Goal: Use online tool/utility

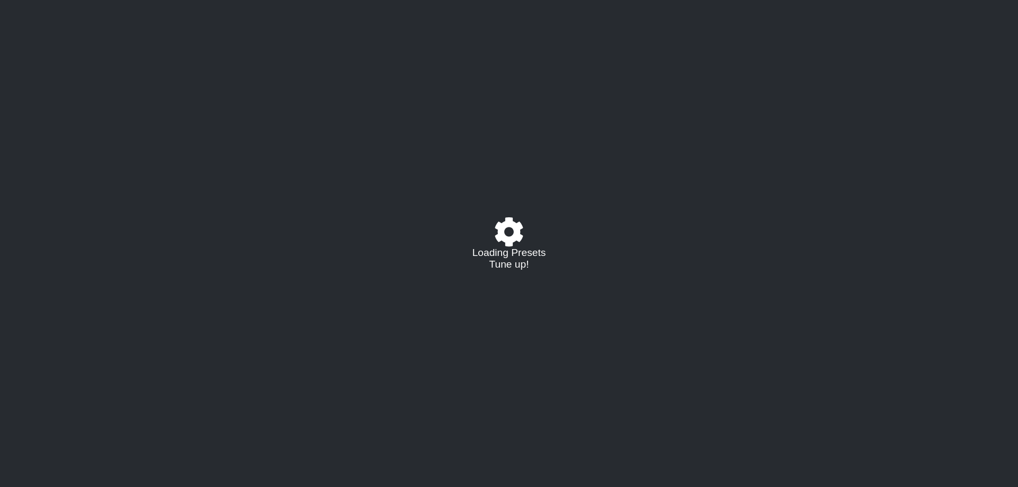
select select "C"
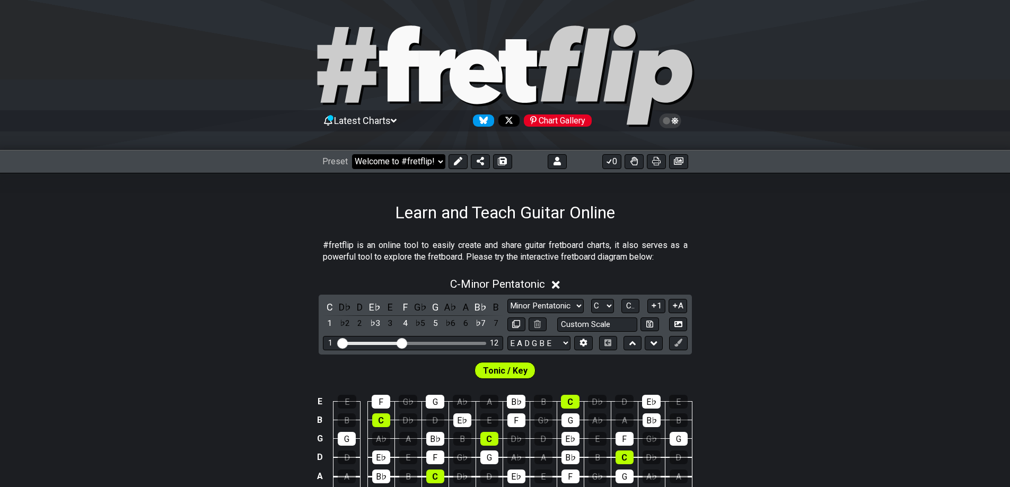
click at [411, 163] on select "Welcome to #fretflip! Initial Preset Custom Preset Minor Pentatonic Major Penta…" at bounding box center [398, 161] width 93 height 15
click at [352, 154] on select "Welcome to #fretflip! Initial Preset Custom Preset D Standard F Aeolian Learn a…" at bounding box center [398, 161] width 93 height 15
select select "/user-defined"
select select "A"
select select "Testing 1, 3 and 4"
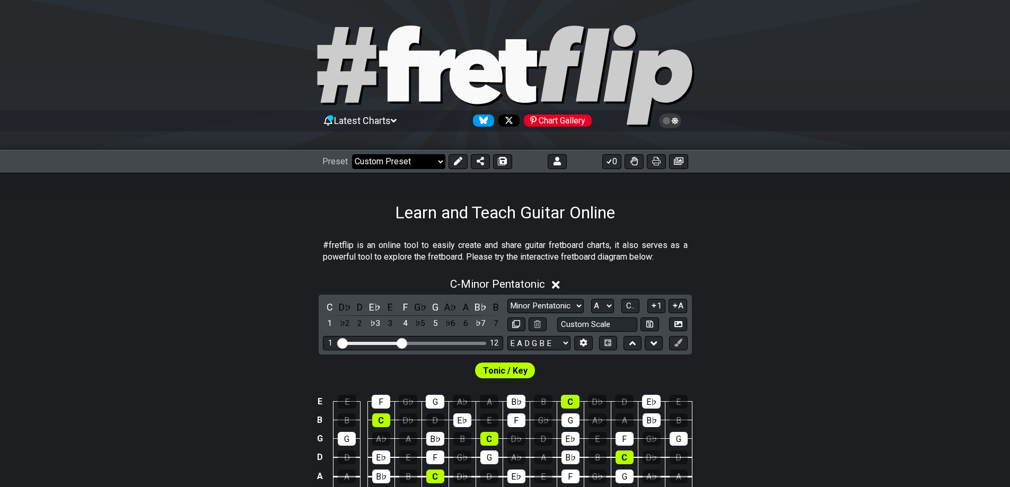
select select "C"
select select "A"
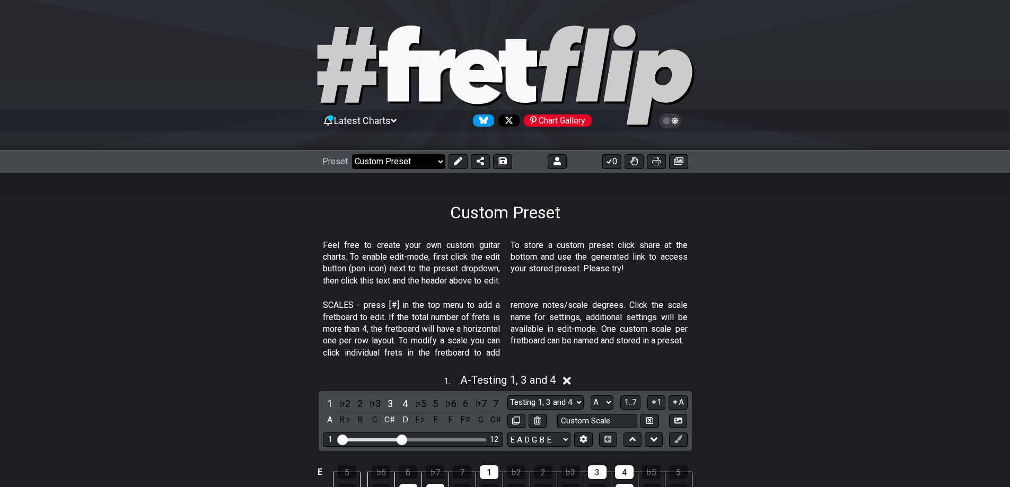
click at [401, 160] on select "Welcome to #fretflip! Initial Preset Custom Preset D Standard F Aeolian Learn a…" at bounding box center [398, 161] width 93 height 15
click at [352, 154] on select "Welcome to #fretflip! Initial Preset Custom Preset D Standard F Aeolian Learn a…" at bounding box center [398, 161] width 93 height 15
select select "/welcome"
select select "C"
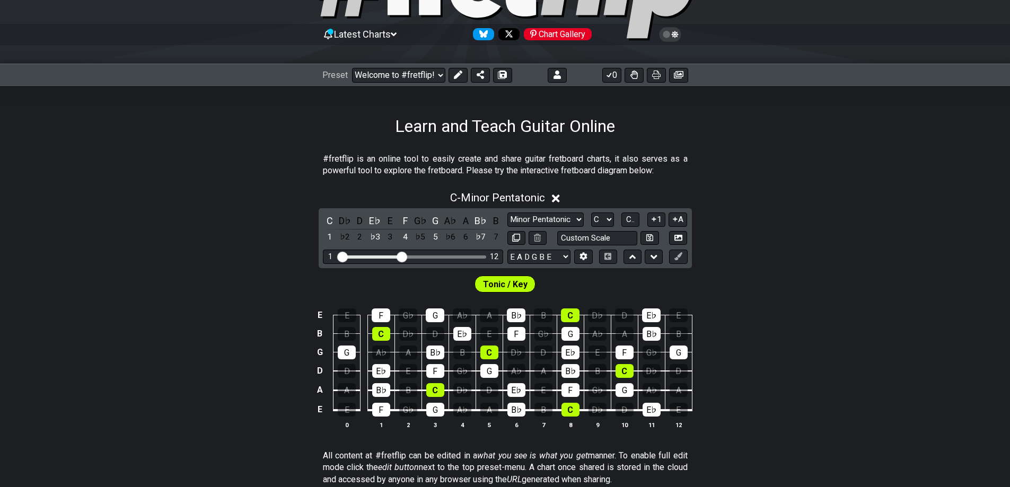
scroll to position [89, 0]
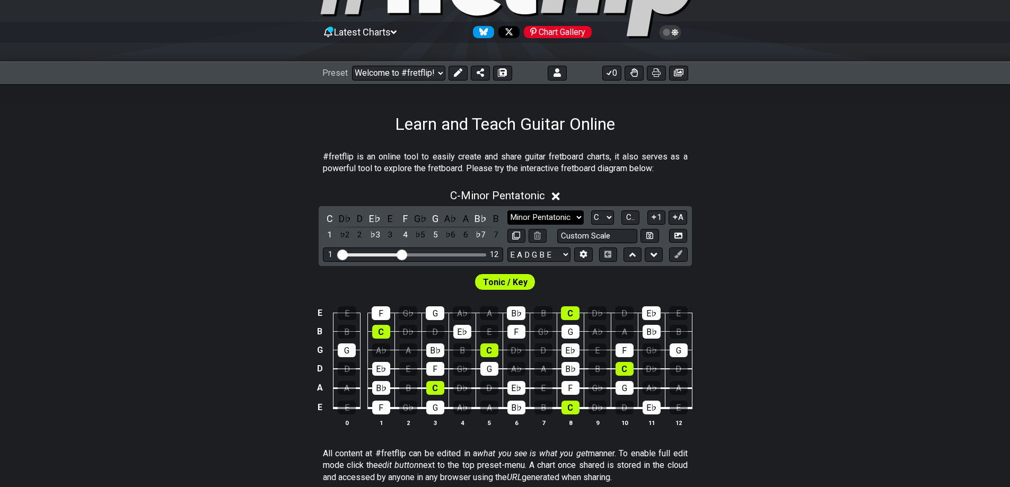
click at [550, 223] on select "Minor Pentatonic Click to edit Minor Pentatonic Major Pentatonic Minor Blues Ma…" at bounding box center [545, 217] width 76 height 14
select select "Minor / Aeolian"
click at [507, 210] on select "Minor Pentatonic Click to edit Minor Pentatonic Major Pentatonic Minor Blues Ma…" at bounding box center [545, 217] width 76 height 14
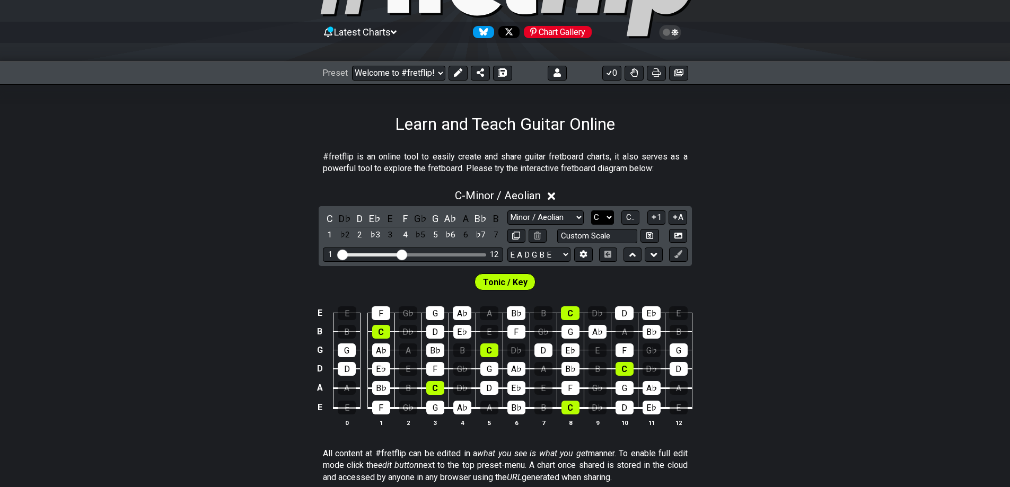
click at [598, 215] on select "A♭ A A♯ B♭ B C C♯ D♭ D D♯ E♭ E F F♯ G♭ G G♯" at bounding box center [602, 217] width 23 height 14
click at [591, 210] on select "A♭ A A♯ B♭ B C C♯ D♭ D D♯ E♭ E F F♯ G♭ G G♯" at bounding box center [602, 217] width 23 height 14
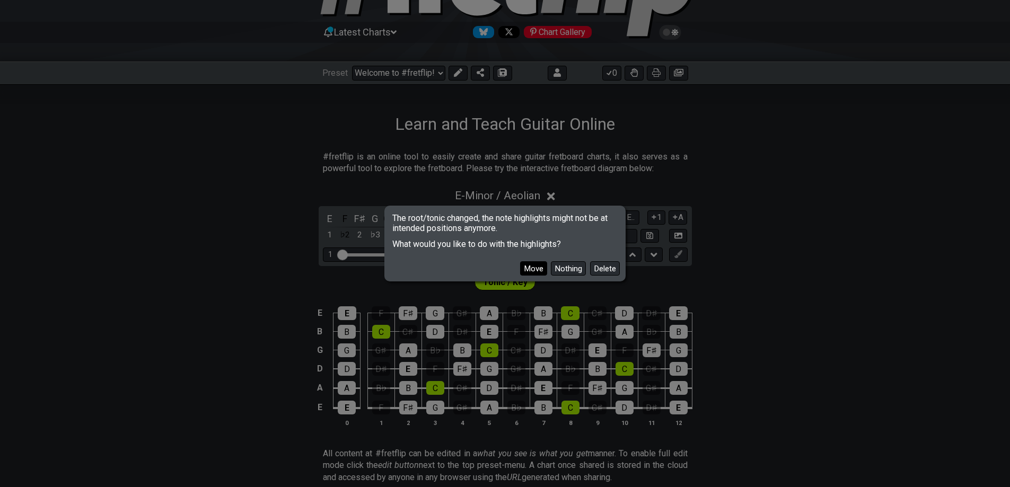
click at [539, 267] on button "Move" at bounding box center [533, 268] width 27 height 14
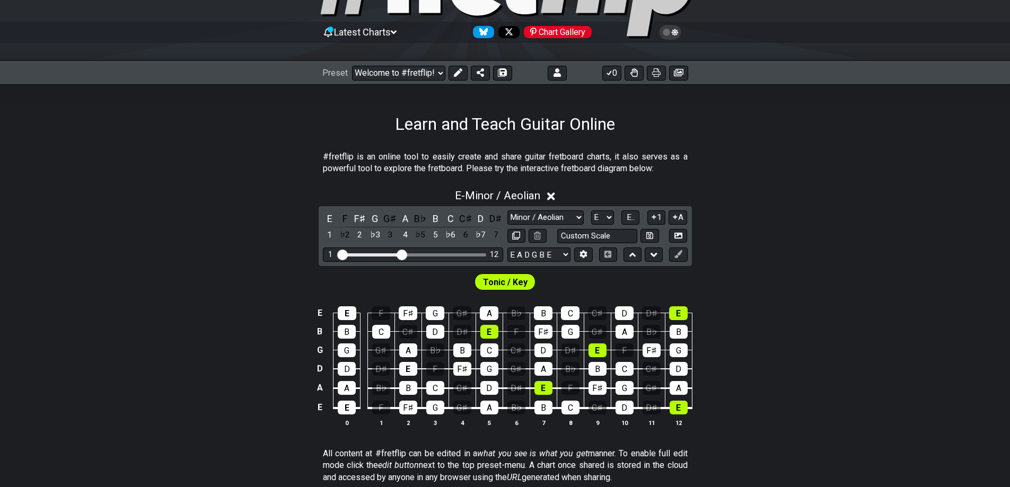
click at [771, 282] on div "Tonic / Key" at bounding box center [505, 279] width 1010 height 27
click at [342, 408] on div "E" at bounding box center [347, 408] width 18 height 14
click at [458, 75] on icon at bounding box center [458, 72] width 8 height 8
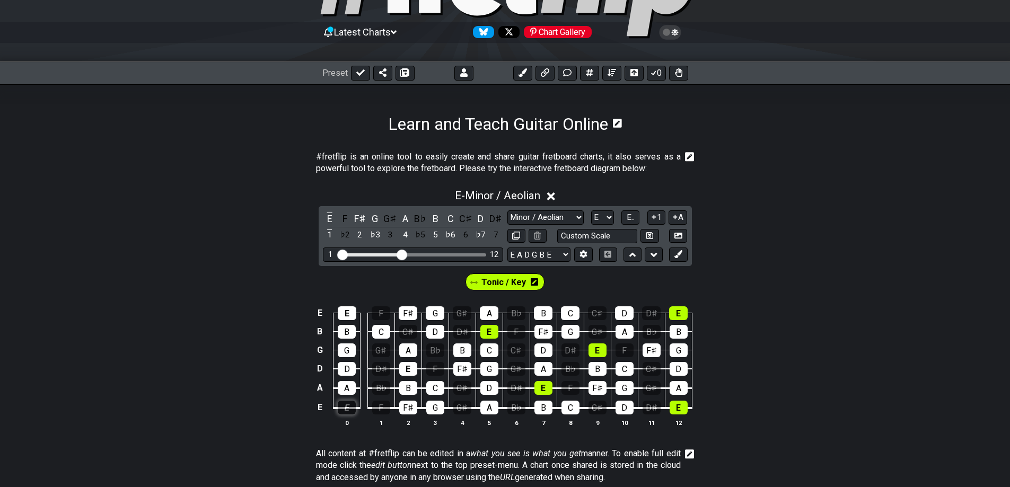
click at [349, 411] on div "E" at bounding box center [347, 408] width 18 height 14
click at [535, 283] on icon at bounding box center [534, 281] width 7 height 7
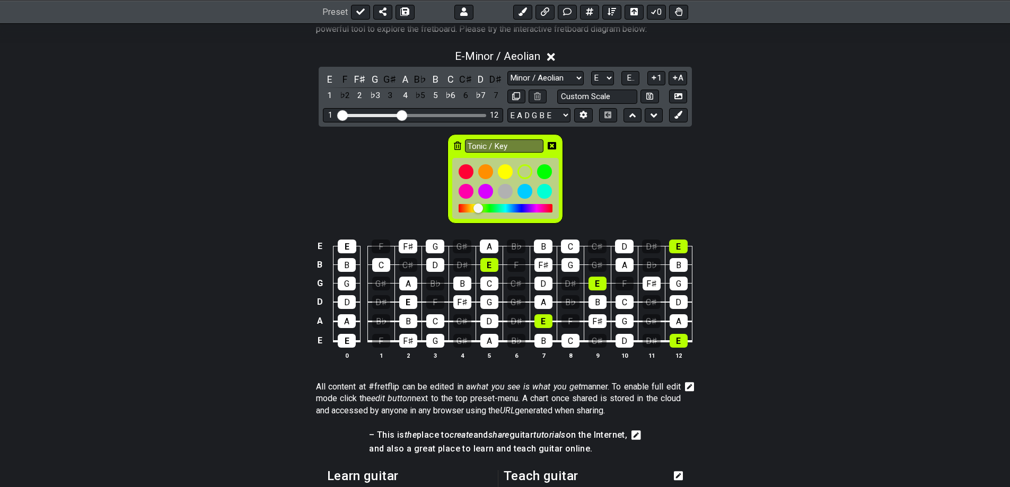
scroll to position [265, 0]
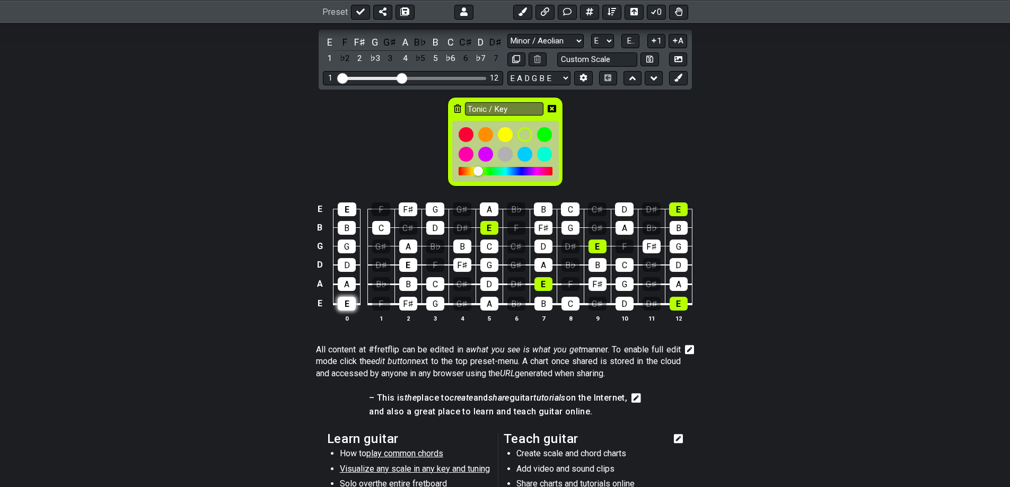
click at [345, 306] on div "E" at bounding box center [347, 304] width 18 height 14
click at [347, 299] on div "E" at bounding box center [347, 304] width 18 height 14
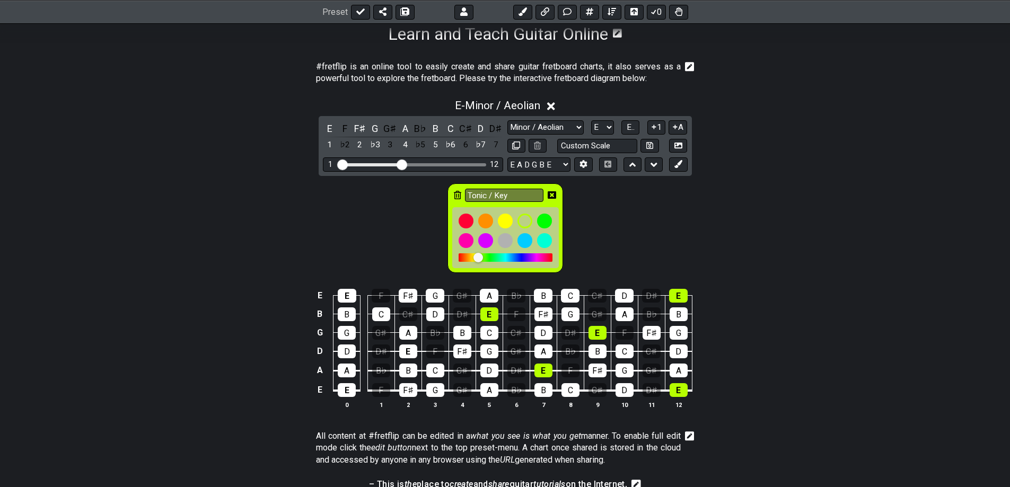
scroll to position [177, 0]
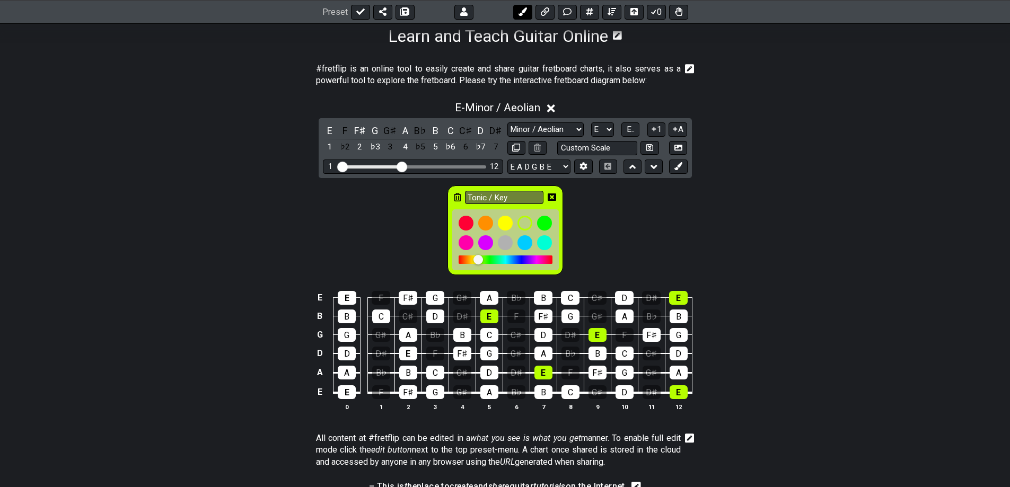
click at [521, 11] on icon at bounding box center [523, 11] width 8 height 8
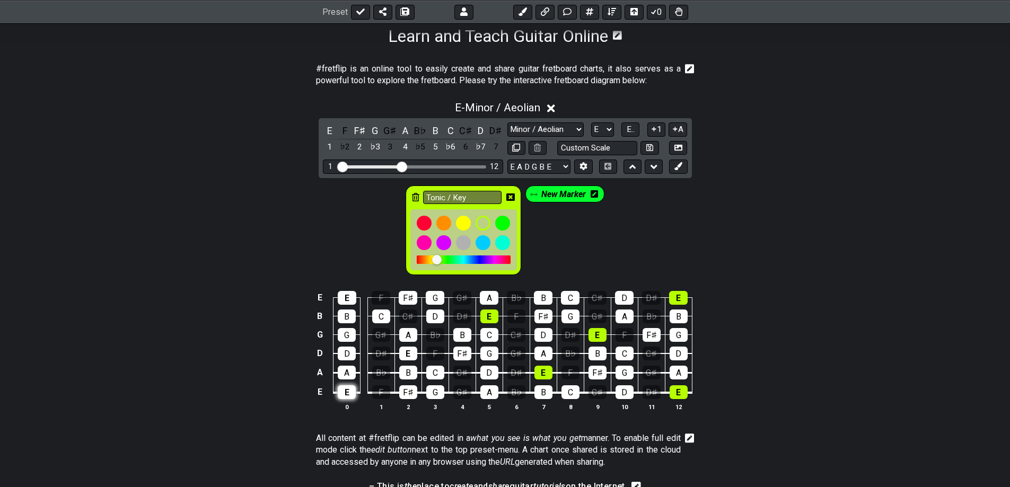
click at [347, 390] on div "E" at bounding box center [347, 392] width 18 height 14
click at [532, 196] on icon at bounding box center [533, 194] width 7 height 7
click at [597, 192] on icon at bounding box center [594, 193] width 7 height 7
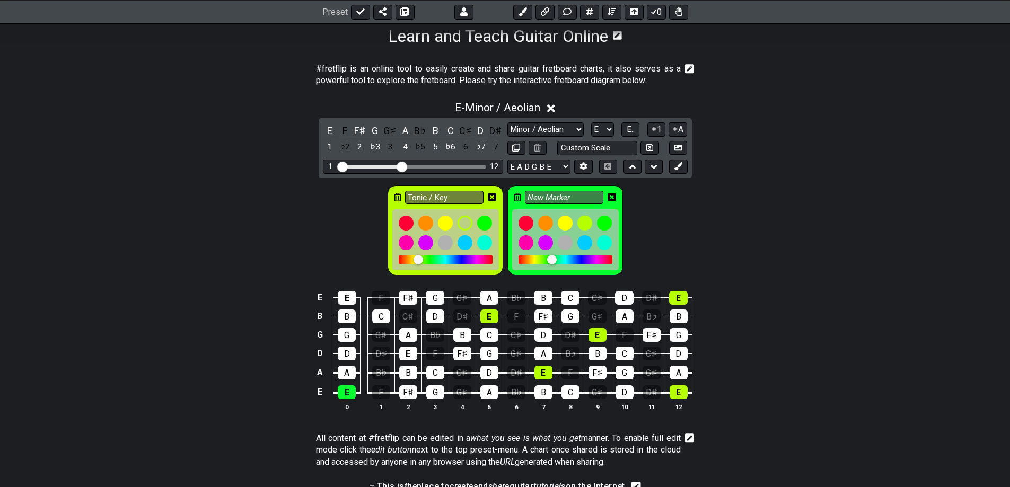
click at [612, 196] on icon at bounding box center [612, 197] width 8 height 7
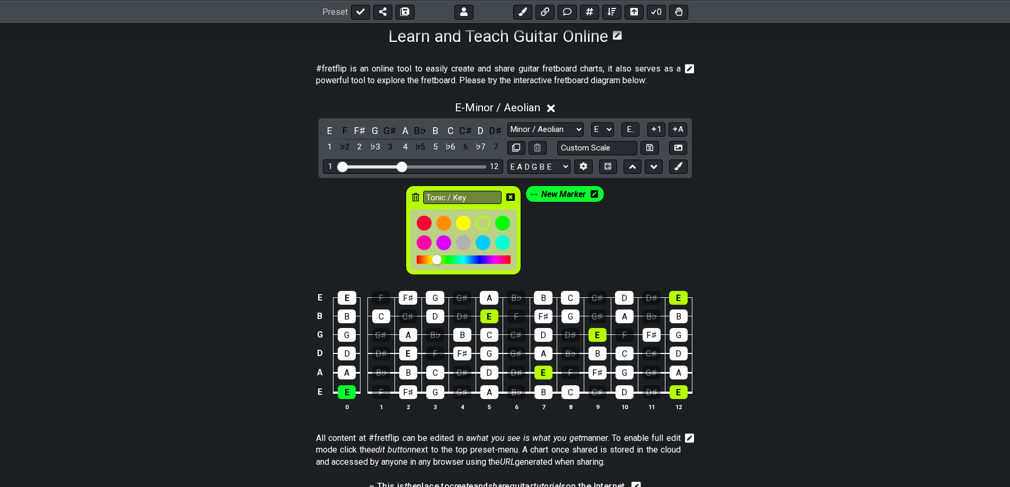
drag, startPoint x: 540, startPoint y: 194, endPoint x: 779, endPoint y: 186, distance: 238.7
click at [779, 186] on div "Tonic / Key New Marker" at bounding box center [505, 227] width 1010 height 99
click at [509, 197] on icon at bounding box center [510, 197] width 8 height 7
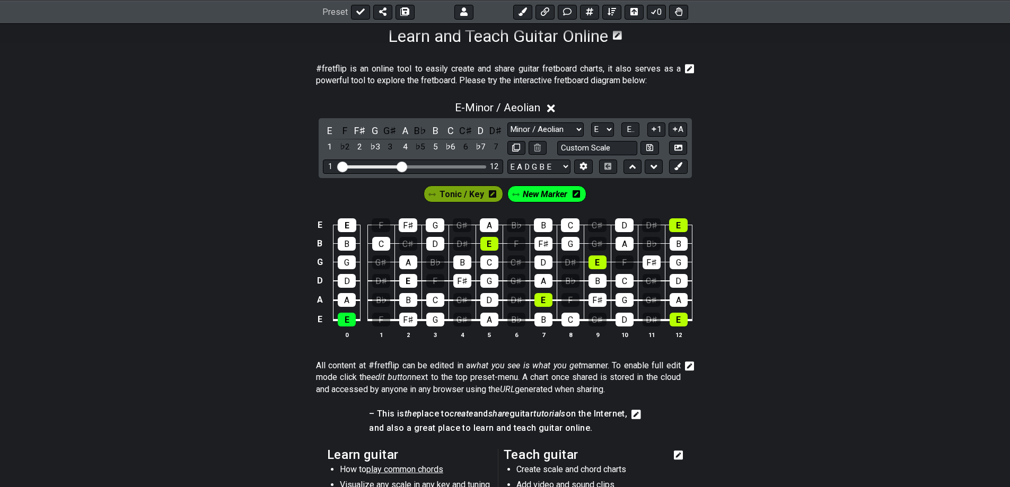
click at [493, 193] on icon at bounding box center [492, 194] width 7 height 8
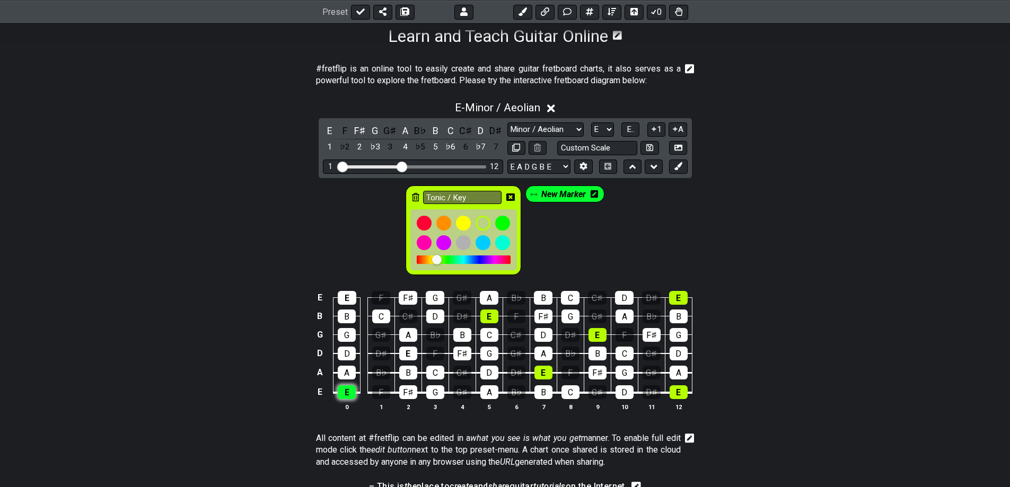
click at [349, 389] on div "E" at bounding box center [347, 392] width 18 height 14
click at [410, 198] on div "Tonic / Key" at bounding box center [464, 231] width 116 height 90
click at [414, 196] on icon at bounding box center [415, 197] width 7 height 8
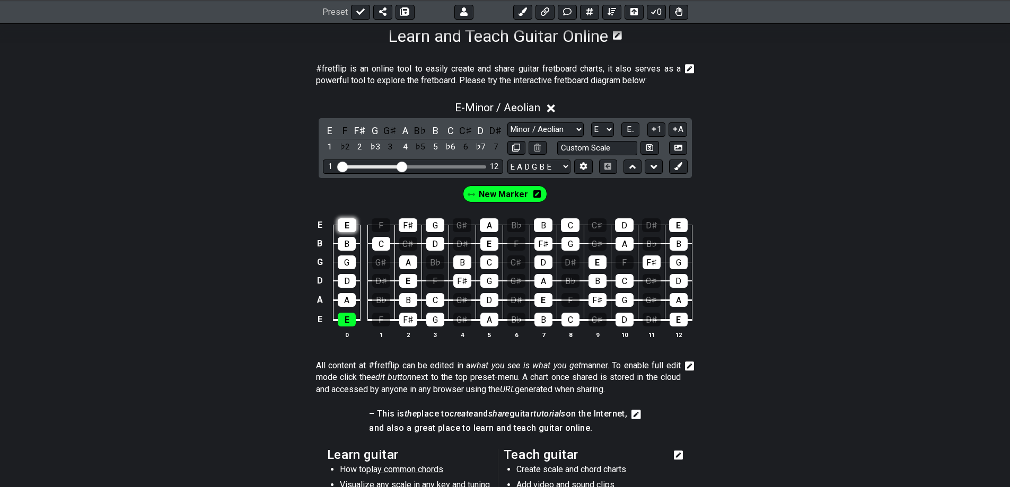
click at [349, 227] on div "E" at bounding box center [347, 225] width 19 height 14
click at [352, 225] on div "E" at bounding box center [347, 225] width 19 height 14
click at [534, 197] on icon at bounding box center [536, 193] width 7 height 7
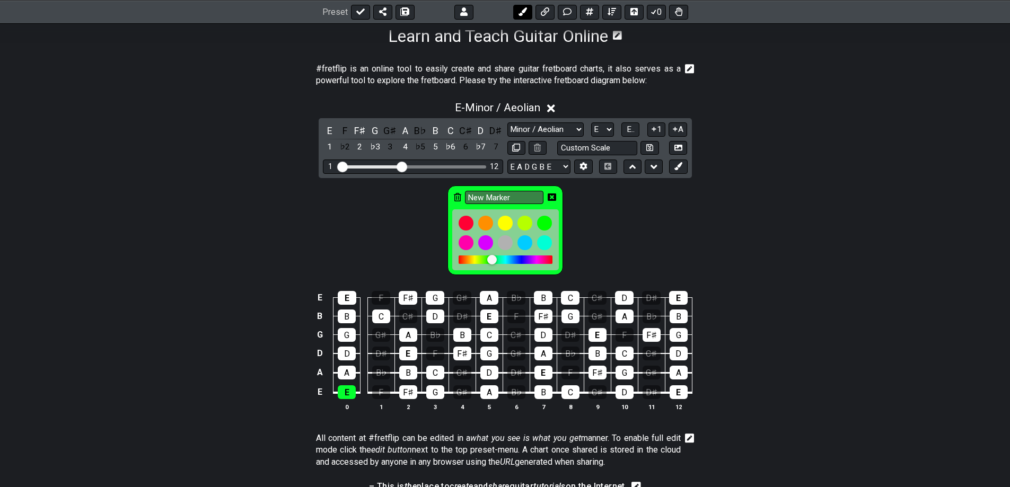
click at [519, 14] on icon at bounding box center [522, 11] width 8 height 8
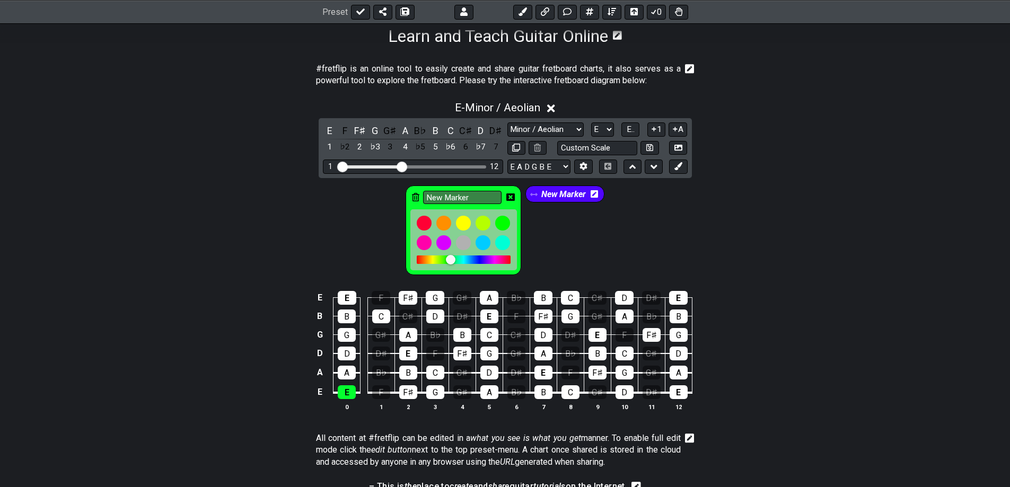
click at [511, 194] on icon at bounding box center [510, 197] width 8 height 7
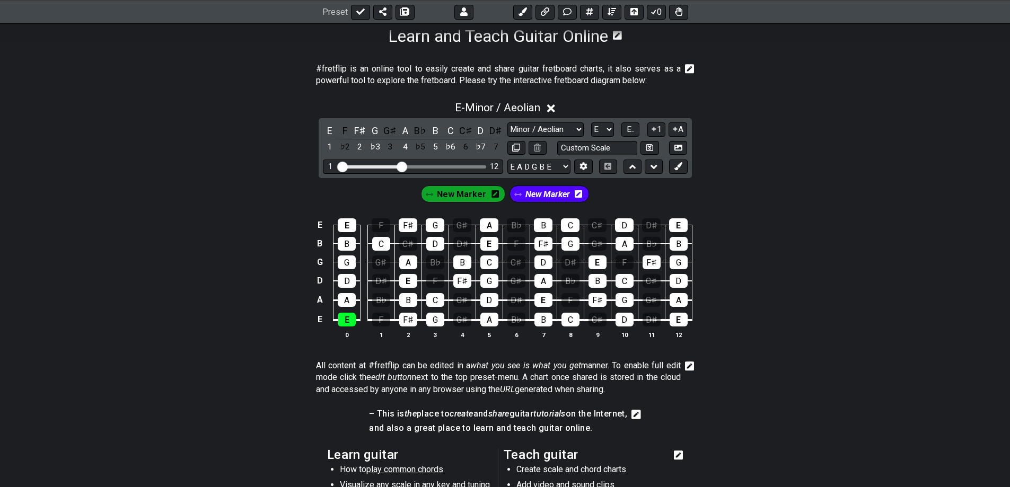
click at [494, 199] on icon at bounding box center [494, 194] width 7 height 15
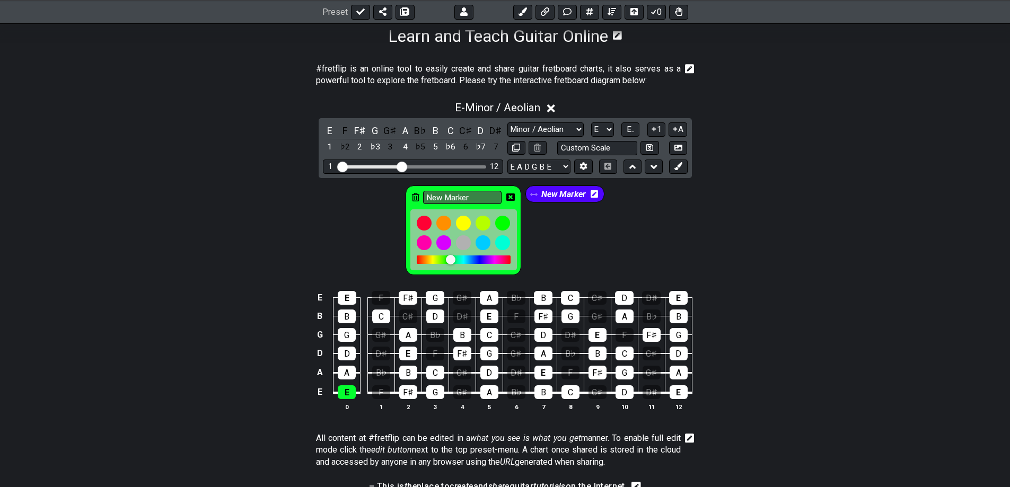
click at [415, 199] on icon at bounding box center [415, 197] width 7 height 8
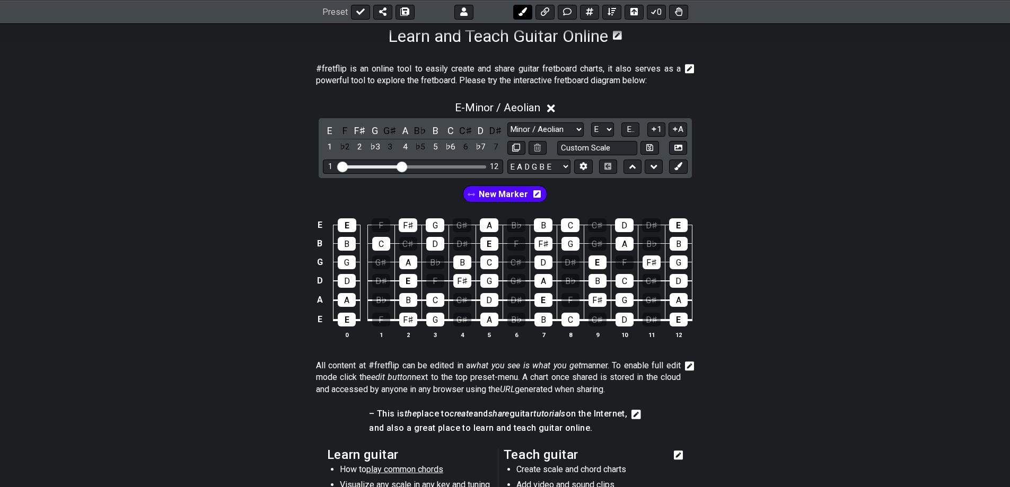
click at [520, 12] on icon at bounding box center [523, 11] width 8 height 8
click at [349, 319] on div "E" at bounding box center [347, 320] width 18 height 14
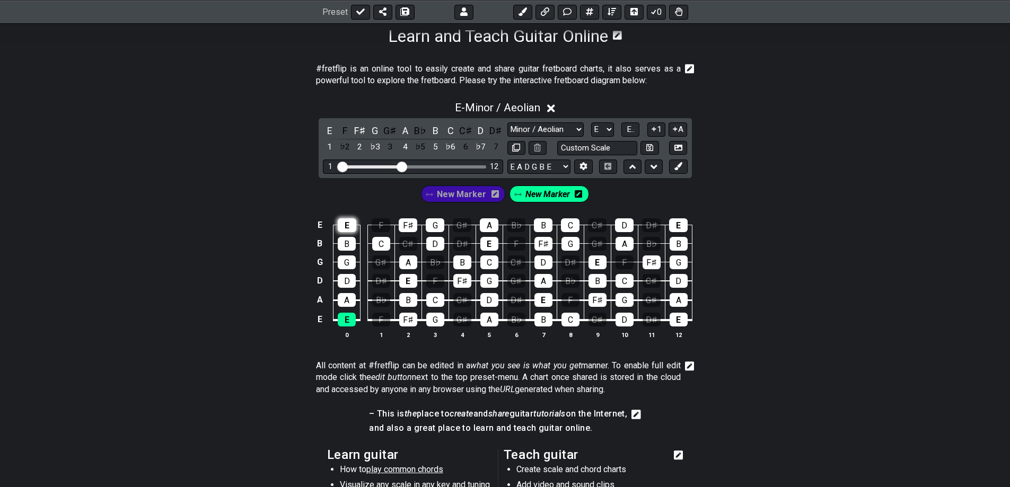
click at [352, 224] on div "E" at bounding box center [347, 225] width 19 height 14
click at [403, 281] on div "E" at bounding box center [408, 281] width 18 height 14
click at [491, 244] on div "E" at bounding box center [489, 244] width 18 height 14
click at [546, 295] on div "E" at bounding box center [543, 300] width 18 height 14
click at [596, 259] on div "E" at bounding box center [597, 263] width 18 height 14
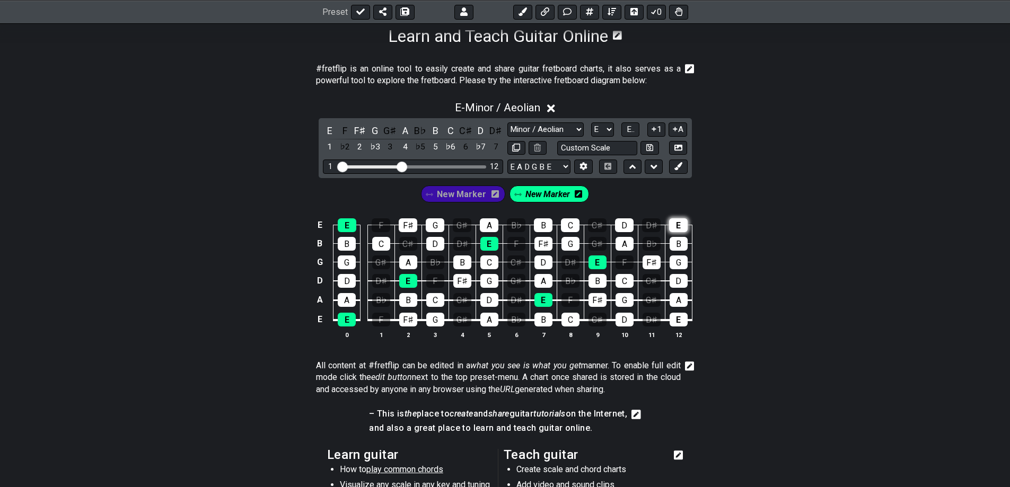
click at [682, 224] on div "E" at bounding box center [678, 225] width 19 height 14
click at [682, 320] on div "E" at bounding box center [679, 320] width 18 height 14
click at [611, 133] on select "A♭ A A♯ B♭ B C C♯ D♭ D D♯ E♭ E F F♯ G♭ G G♯" at bounding box center [602, 129] width 23 height 14
select select "A"
click at [591, 122] on select "A♭ A A♯ B♭ B C C♯ D♭ D D♯ E♭ E F F♯ G♭ G G♯" at bounding box center [602, 129] width 23 height 14
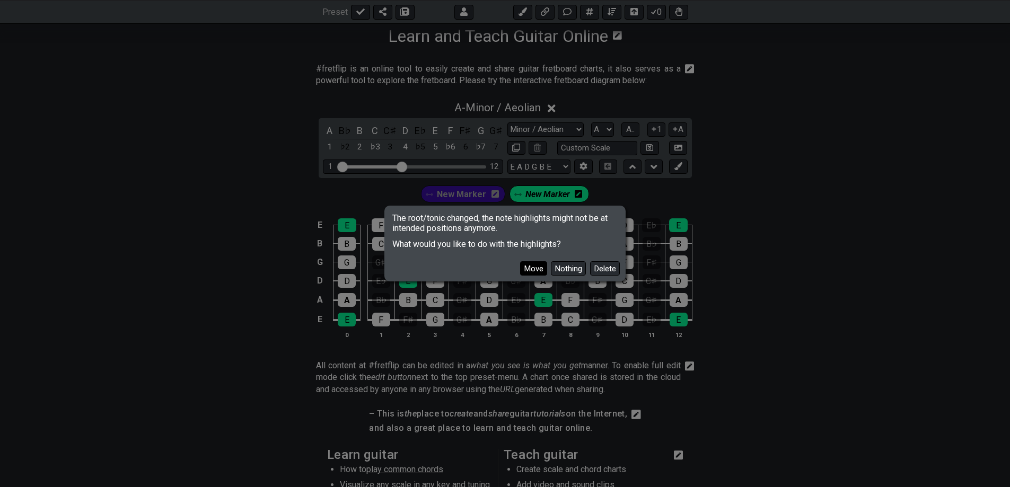
click at [538, 266] on button "Move" at bounding box center [533, 268] width 27 height 14
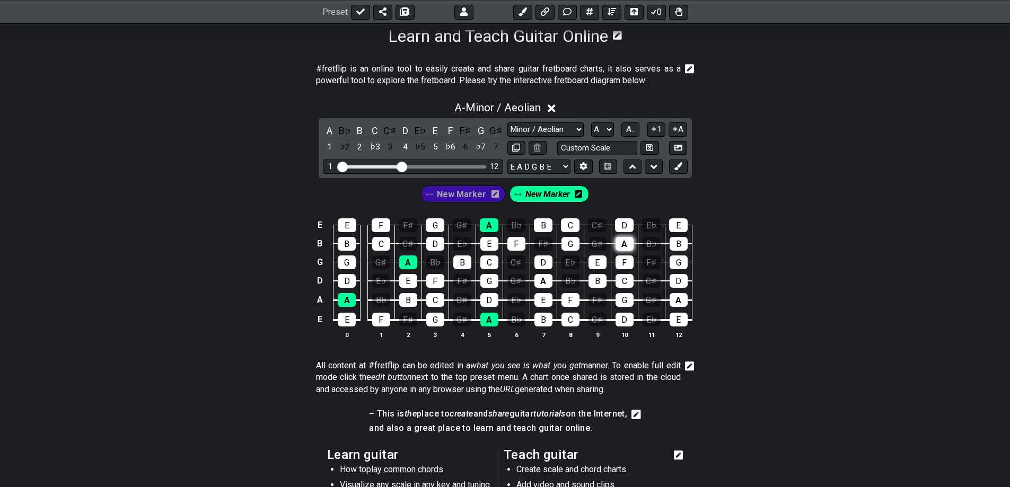
click at [623, 240] on div "A" at bounding box center [625, 244] width 18 height 14
click at [546, 283] on div "A" at bounding box center [543, 281] width 18 height 14
click at [679, 297] on div "A" at bounding box center [679, 300] width 18 height 14
click at [604, 128] on select "A♭ A A♯ B♭ B C C♯ D♭ D D♯ E♭ E F F♯ G♭ G G♯" at bounding box center [602, 129] width 23 height 14
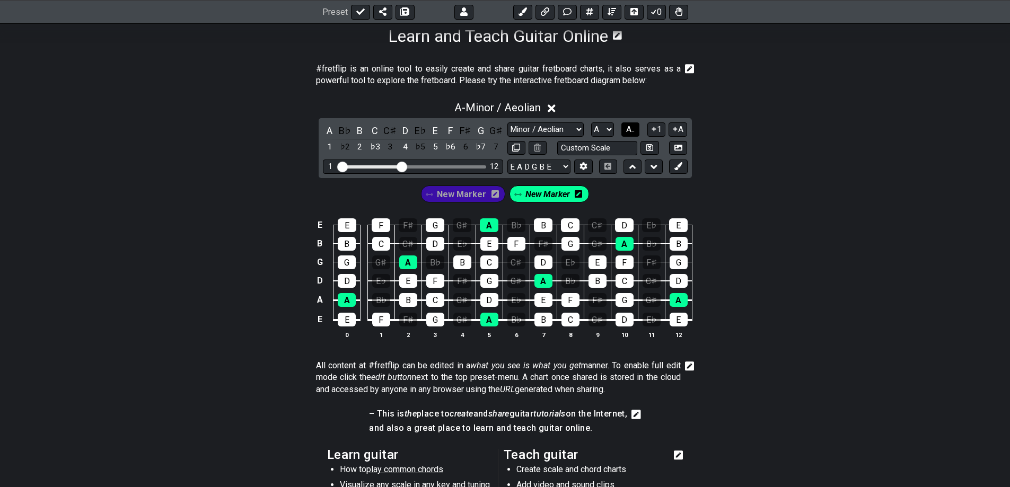
click at [631, 130] on span "A.." at bounding box center [630, 130] width 8 height 10
